Goal: Navigation & Orientation: Understand site structure

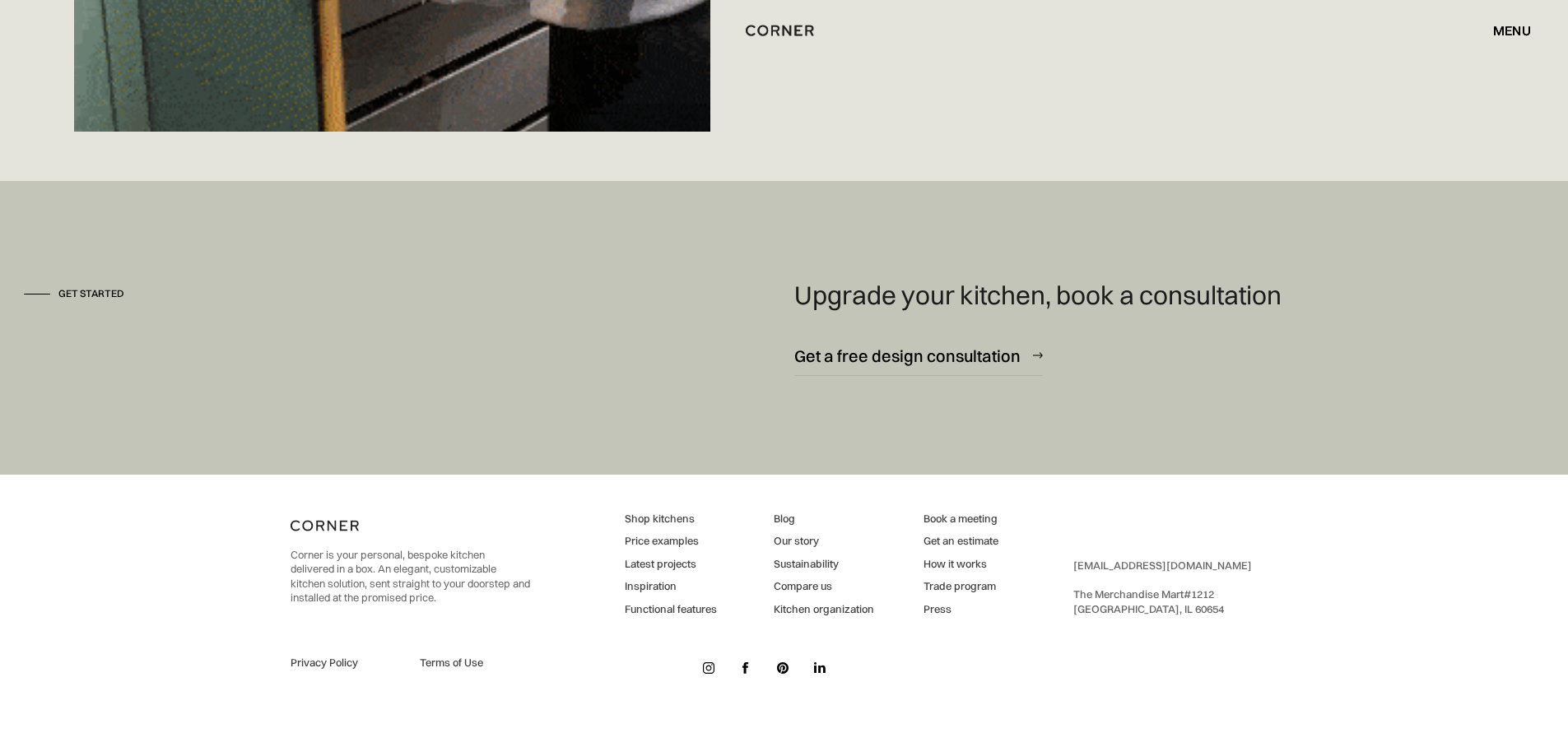
scroll to position [12317, 0]
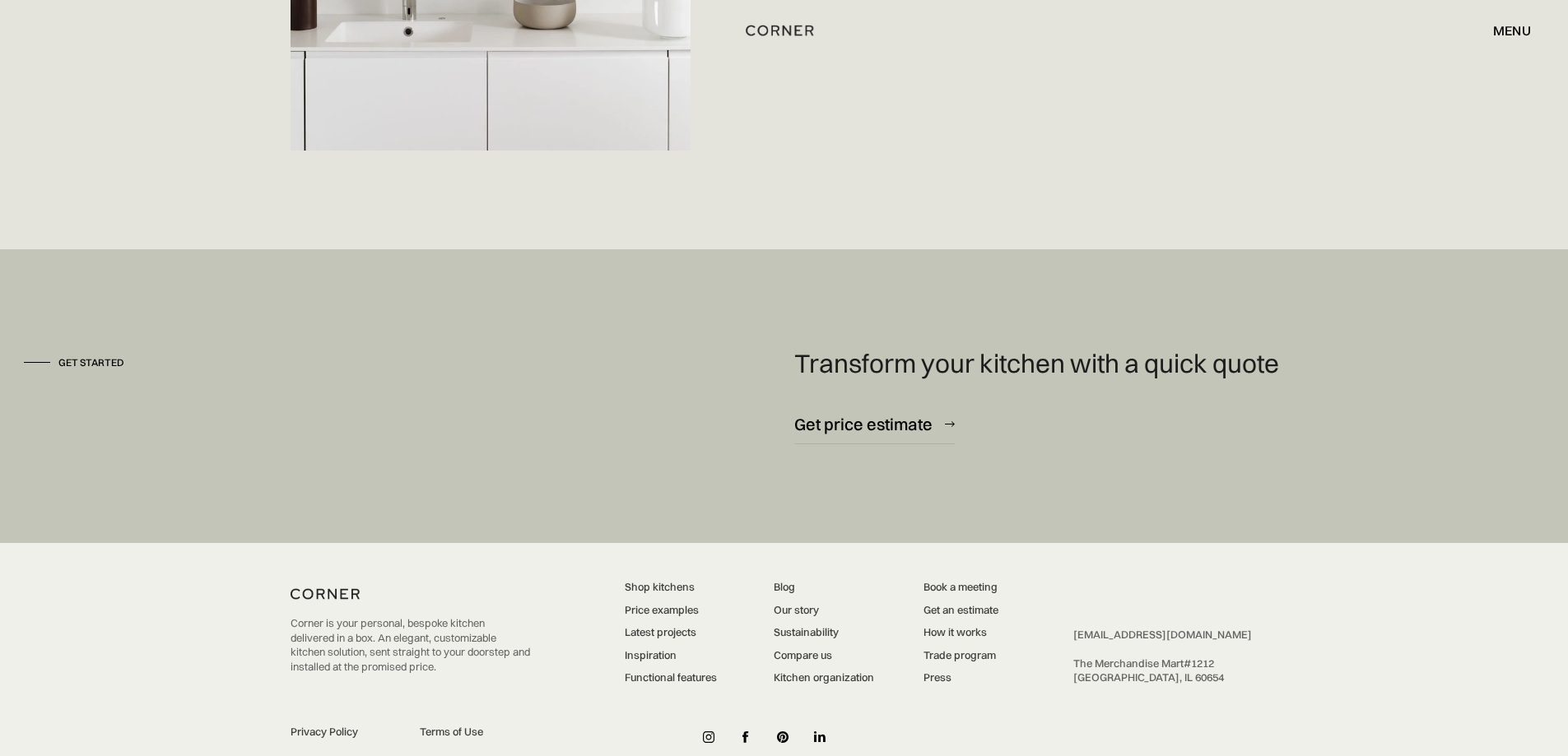
scroll to position [4450, 0]
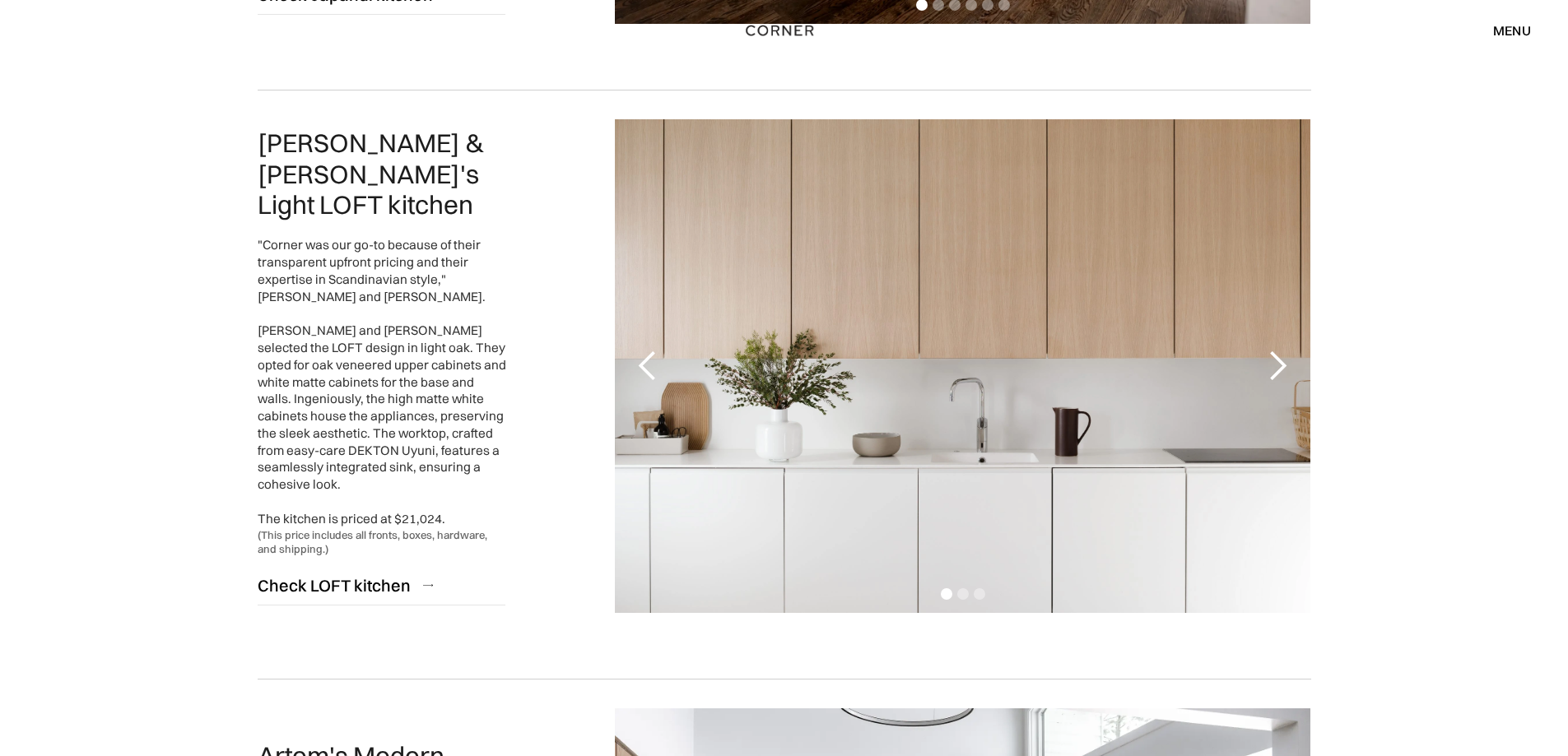
scroll to position [1316, 0]
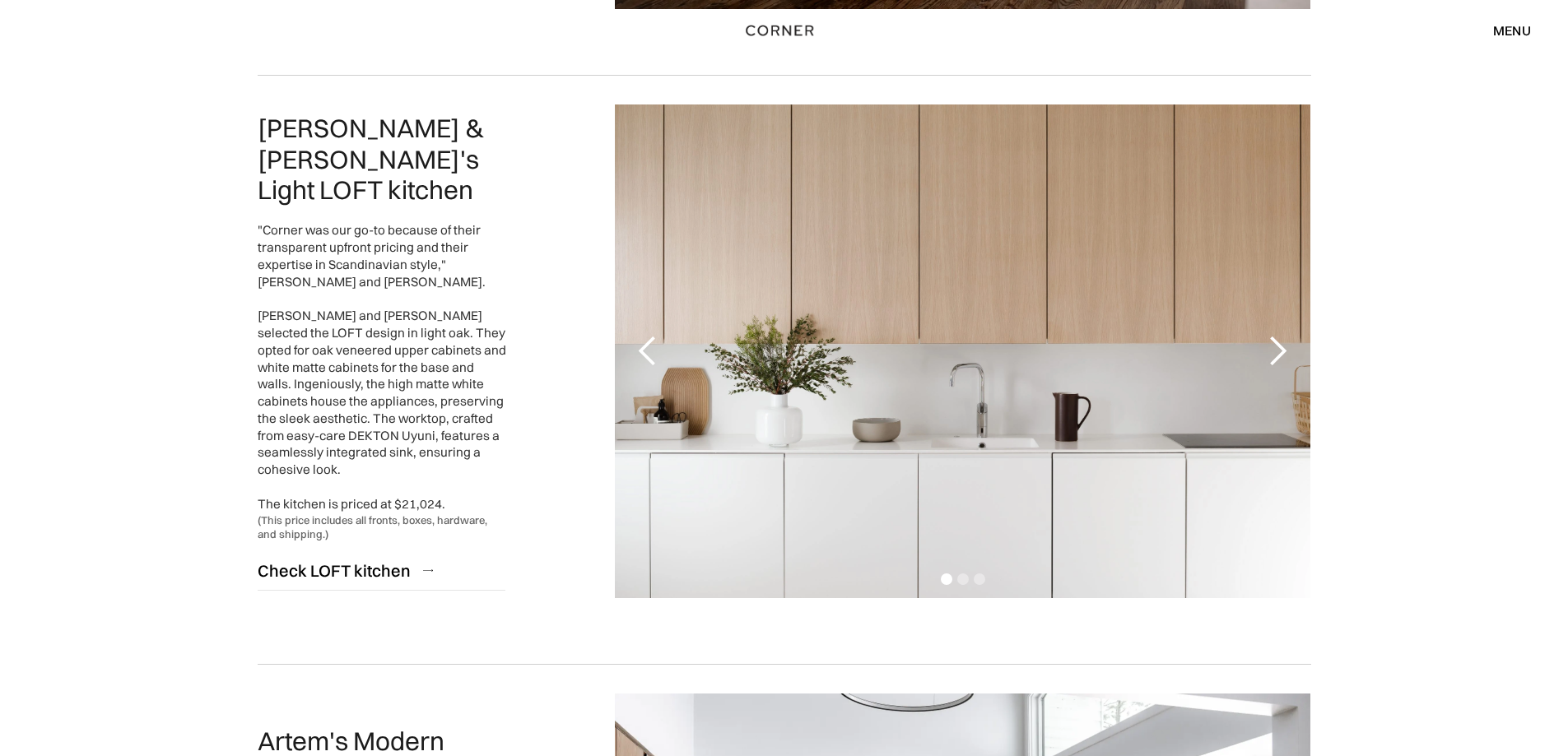
click at [643, 349] on div "previous slide" at bounding box center [647, 350] width 33 height 33
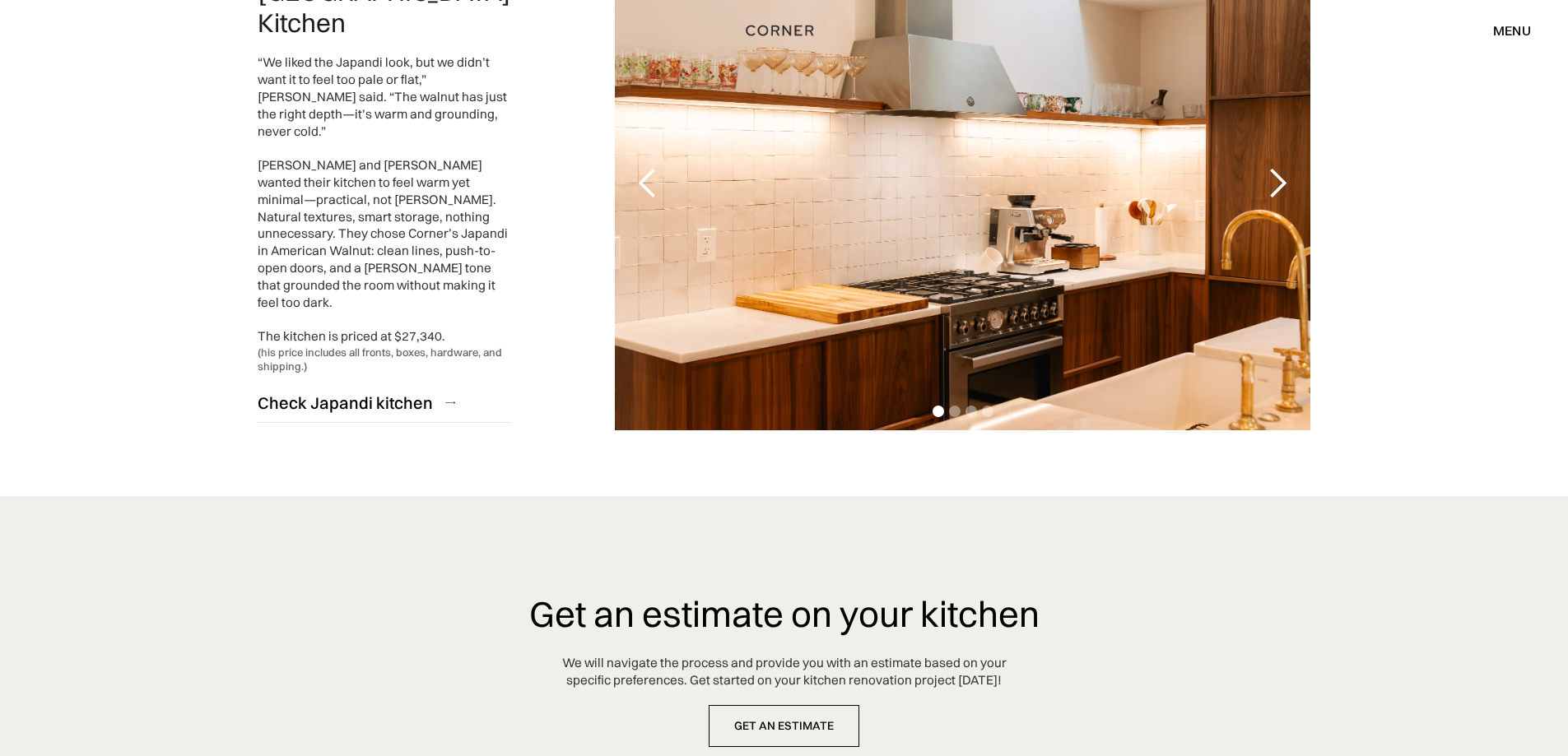
scroll to position [4194, 0]
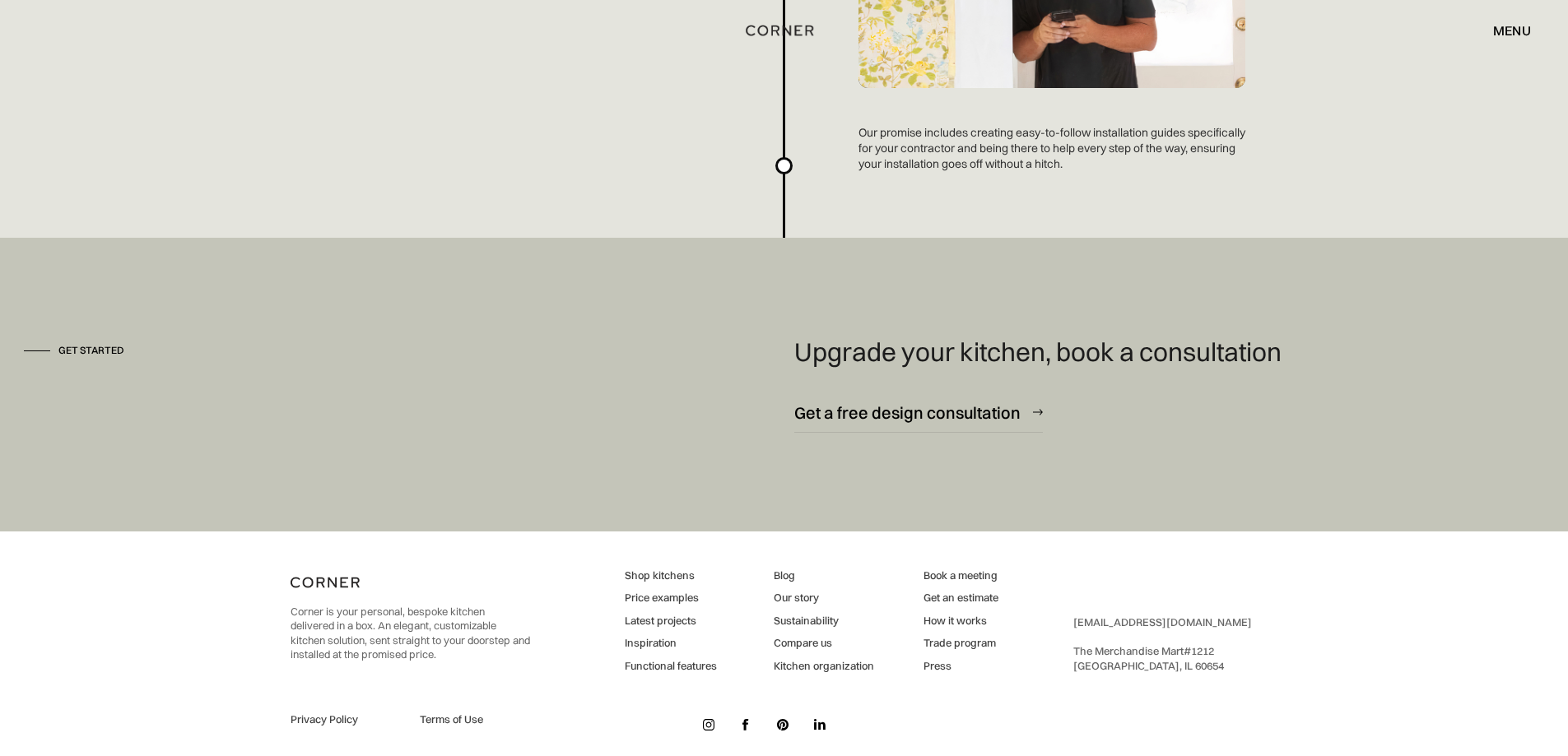
scroll to position [4418, 0]
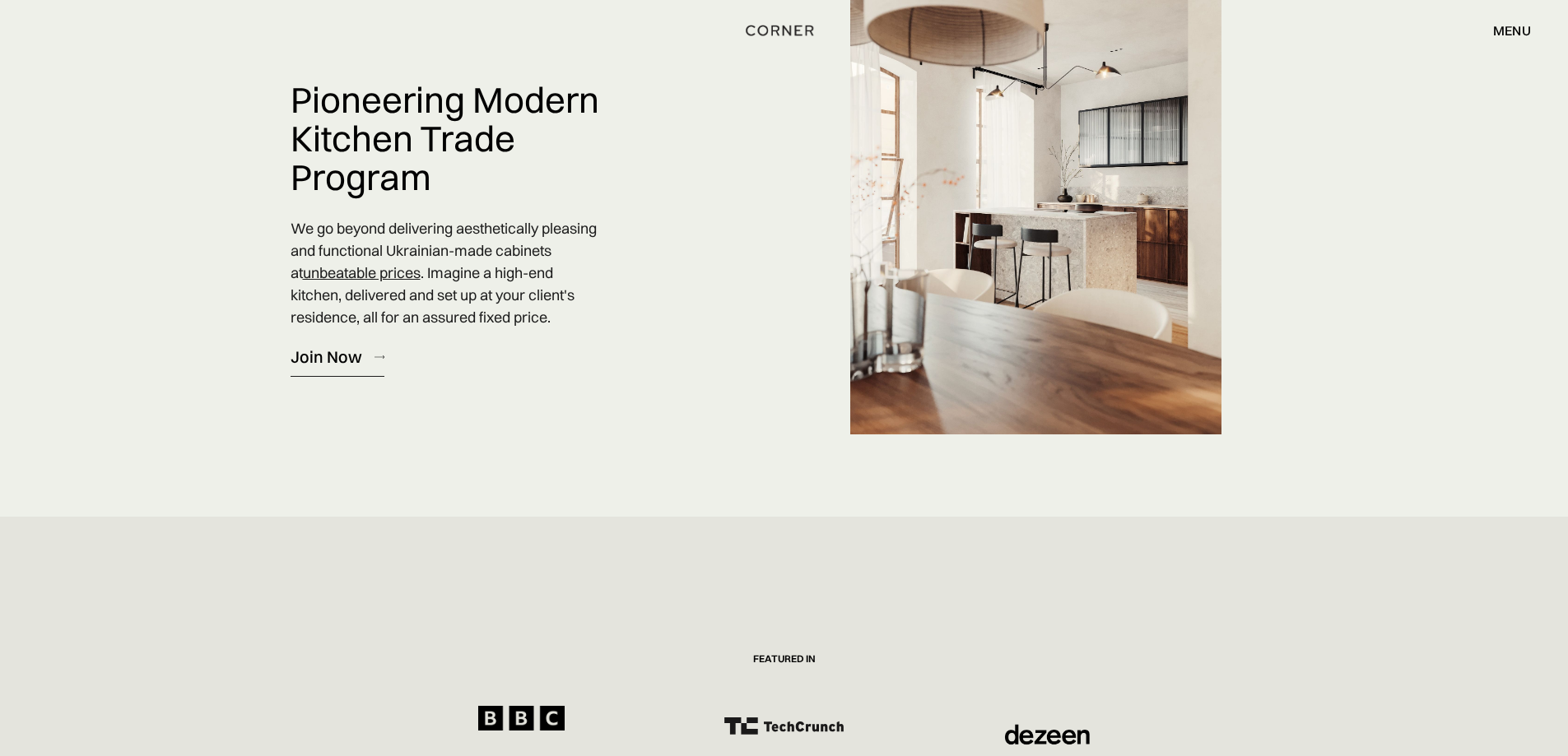
scroll to position [82, 0]
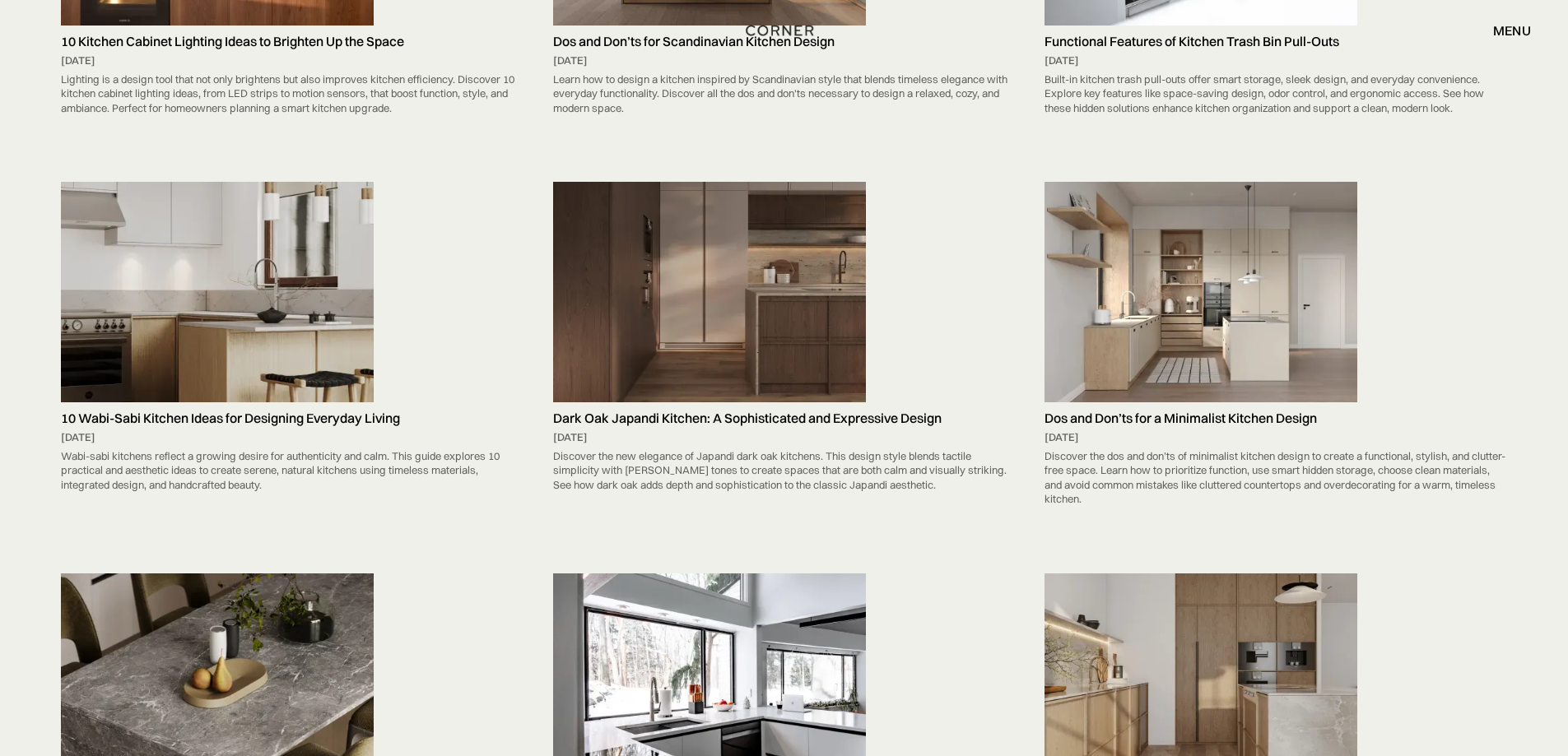
scroll to position [6908, 0]
